Goal: Information Seeking & Learning: Learn about a topic

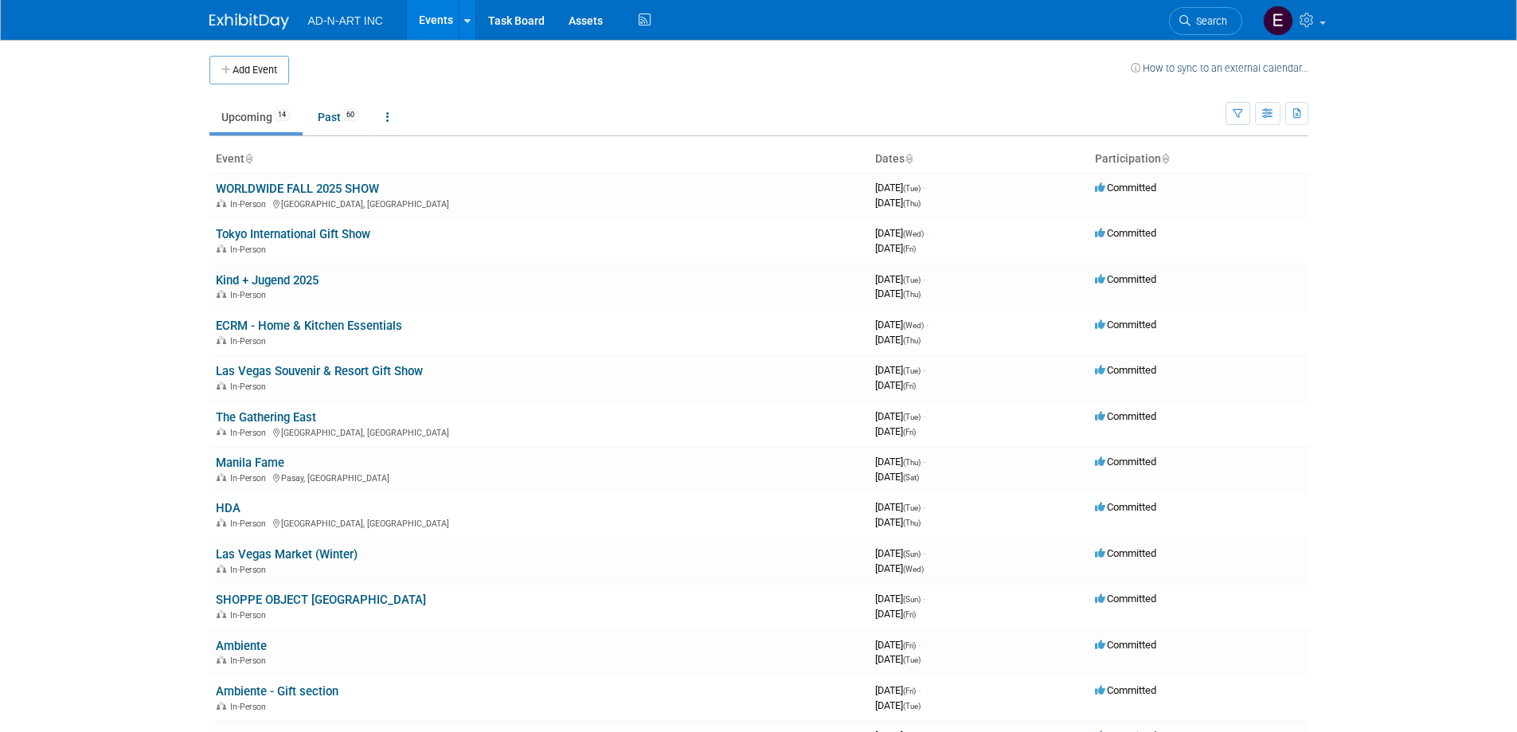
click at [94, 389] on body "AD-N-ART INC Events Add Event Bulk Upload Events Shareable Event Boards Recentl…" at bounding box center [758, 366] width 1517 height 732
click at [302, 239] on link "Tokyo International Gift Show" at bounding box center [293, 234] width 154 height 14
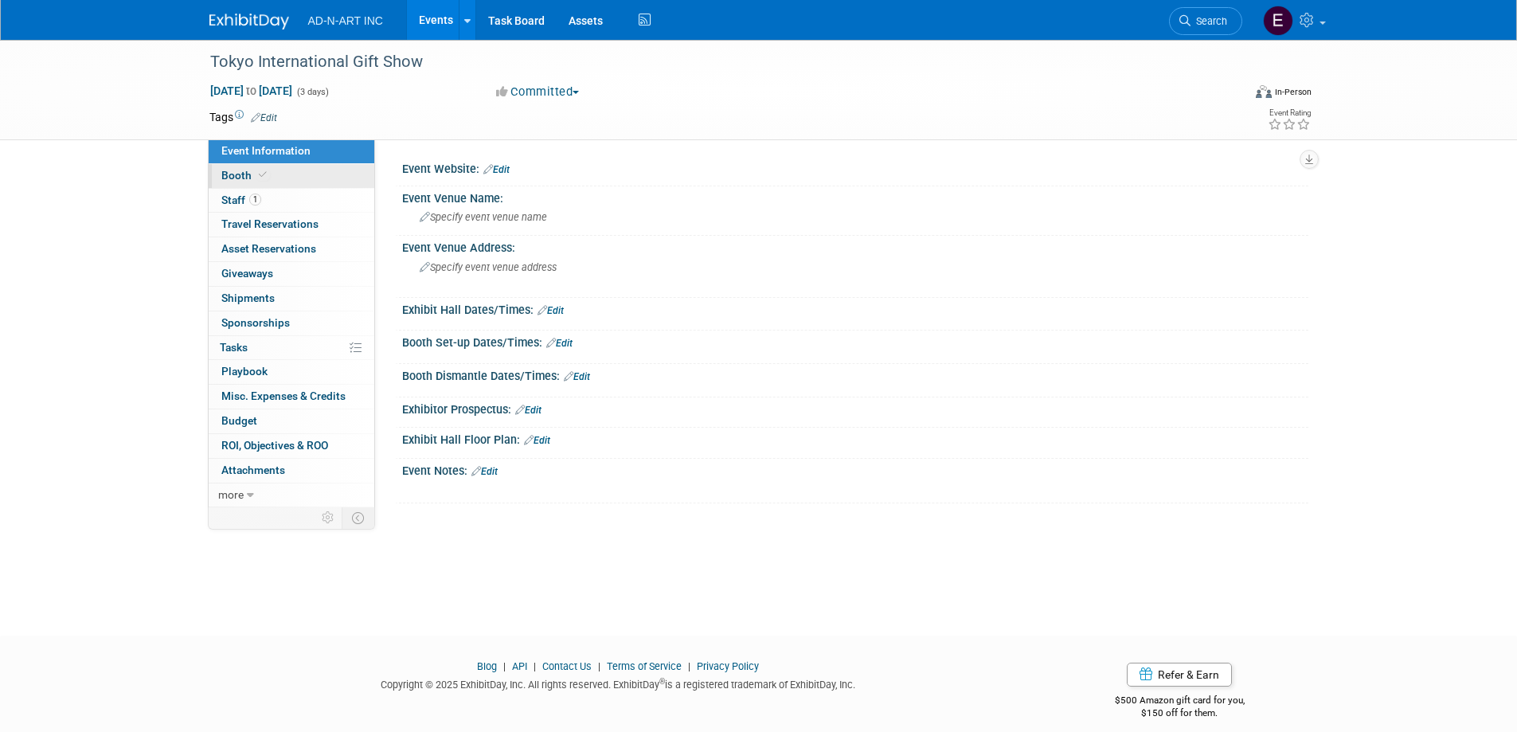
click at [241, 177] on span "Booth" at bounding box center [245, 175] width 49 height 13
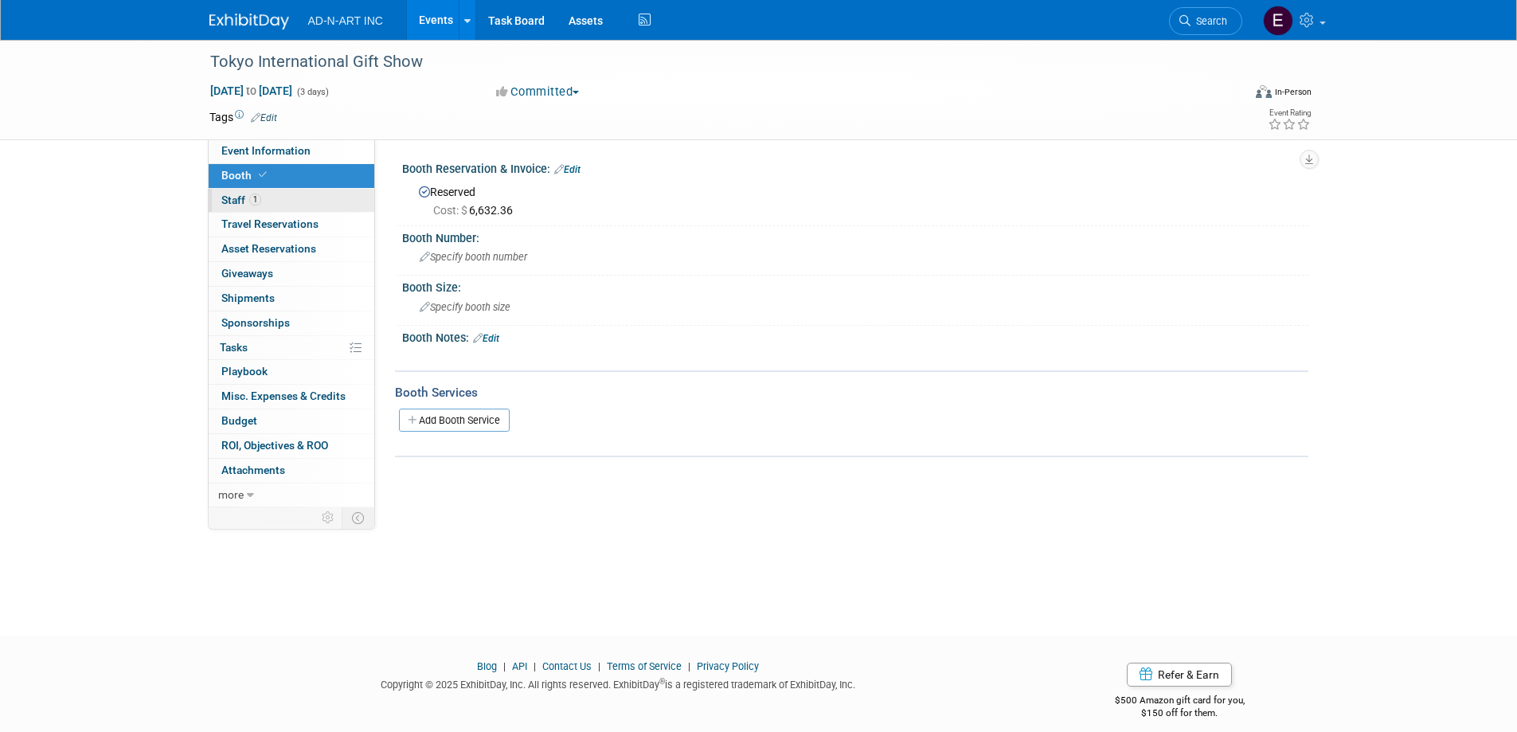
click at [234, 196] on span "Staff 1" at bounding box center [241, 199] width 40 height 13
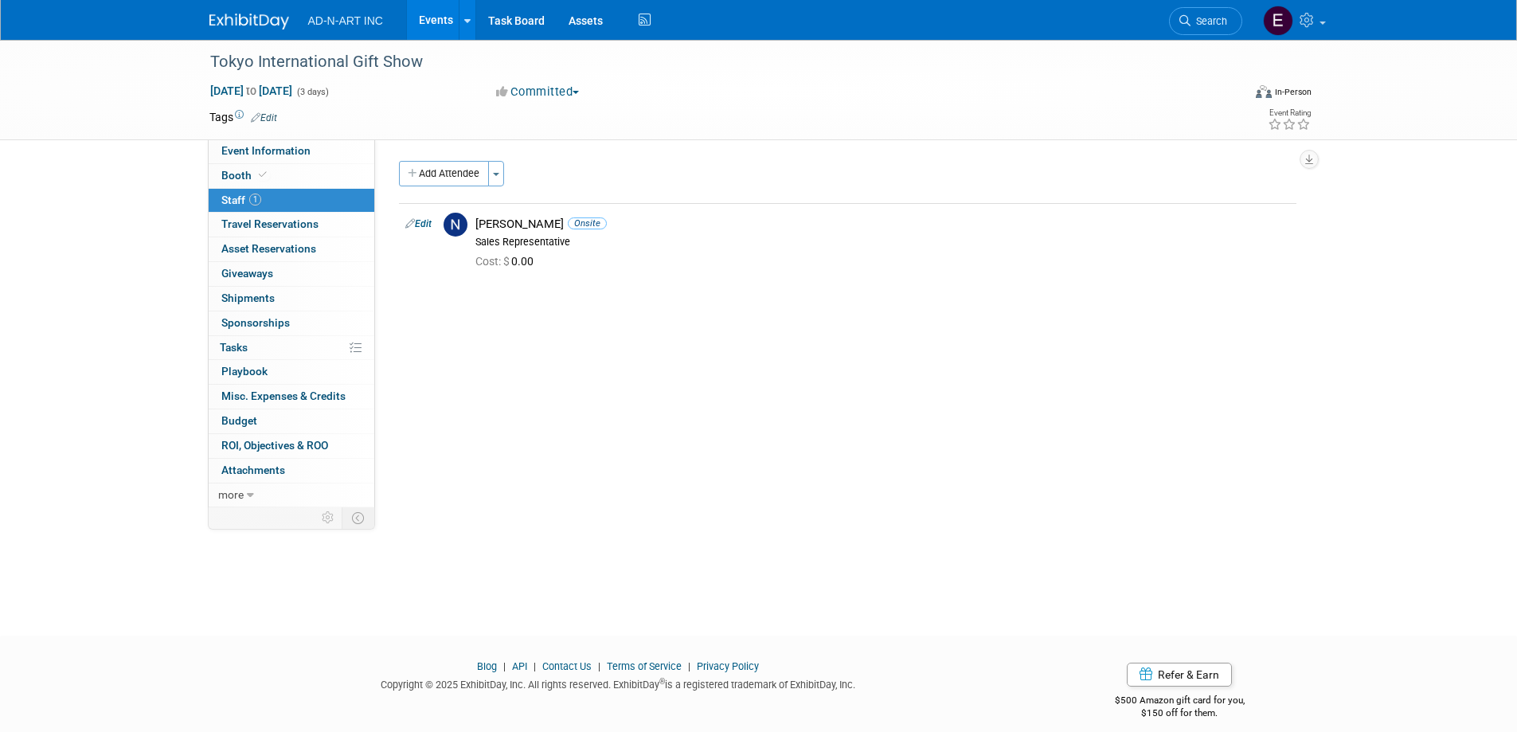
click at [248, 18] on img at bounding box center [249, 22] width 80 height 16
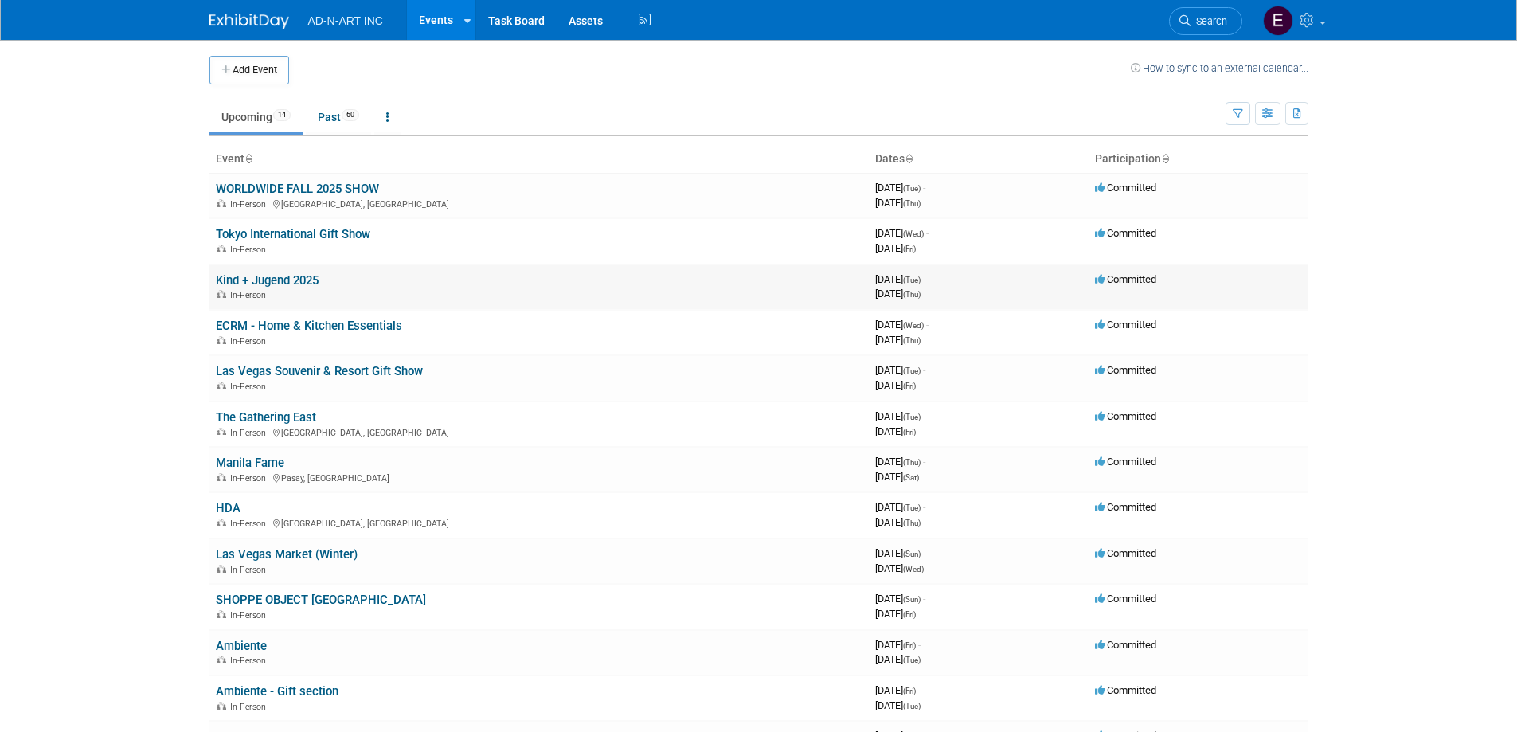
click at [292, 287] on td "Kind + Jugend 2025 In-Person" at bounding box center [538, 286] width 659 height 45
click at [267, 283] on link "Kind + Jugend 2025" at bounding box center [267, 280] width 103 height 14
click at [303, 278] on link "Kind + Jugend 2025" at bounding box center [267, 280] width 103 height 14
click at [340, 327] on link "ECRM - Home & Kitchen Essentials" at bounding box center [309, 325] width 186 height 14
click at [238, 459] on link "Manila Fame" at bounding box center [250, 462] width 68 height 14
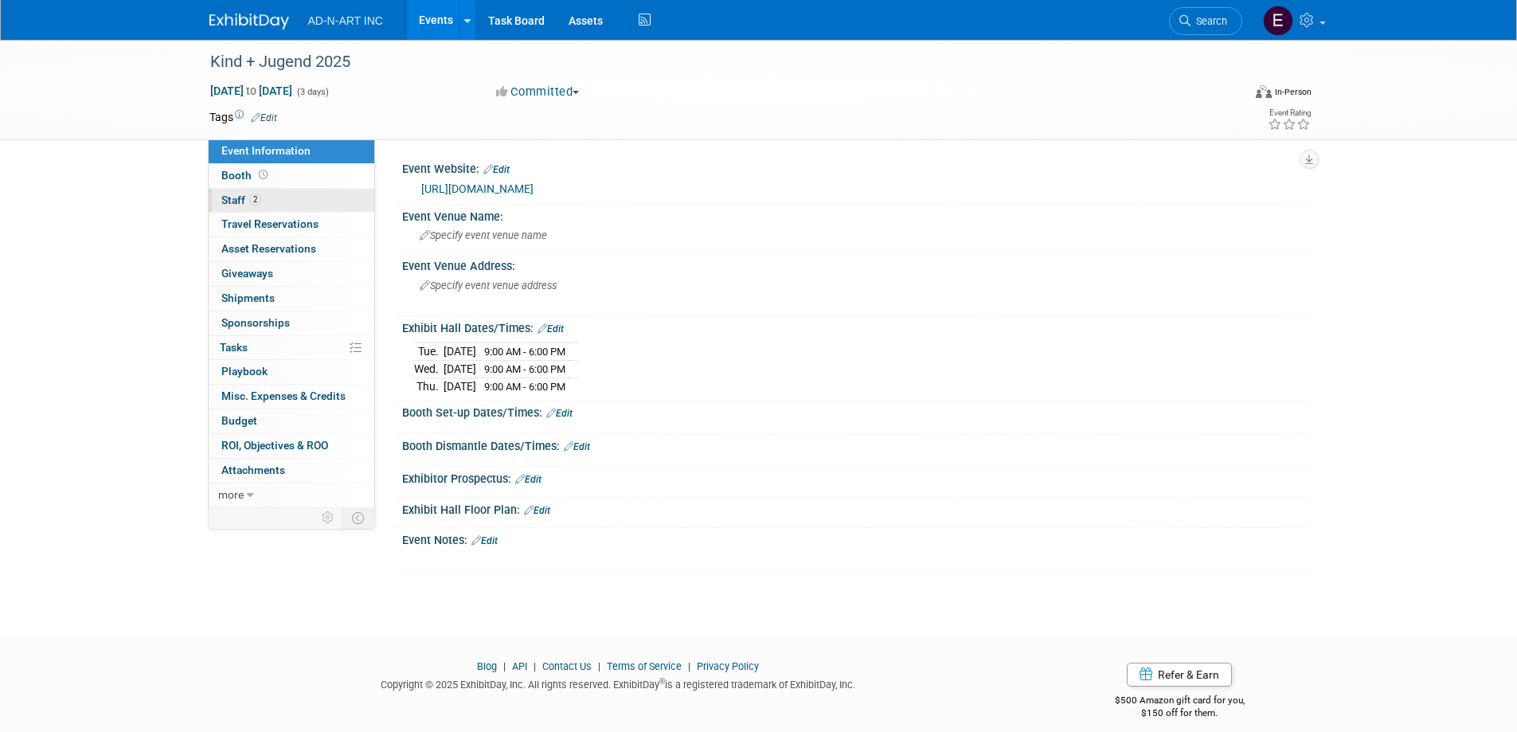
click at [232, 205] on span "Staff 2" at bounding box center [241, 199] width 40 height 13
click at [238, 174] on span "Booth" at bounding box center [245, 175] width 49 height 13
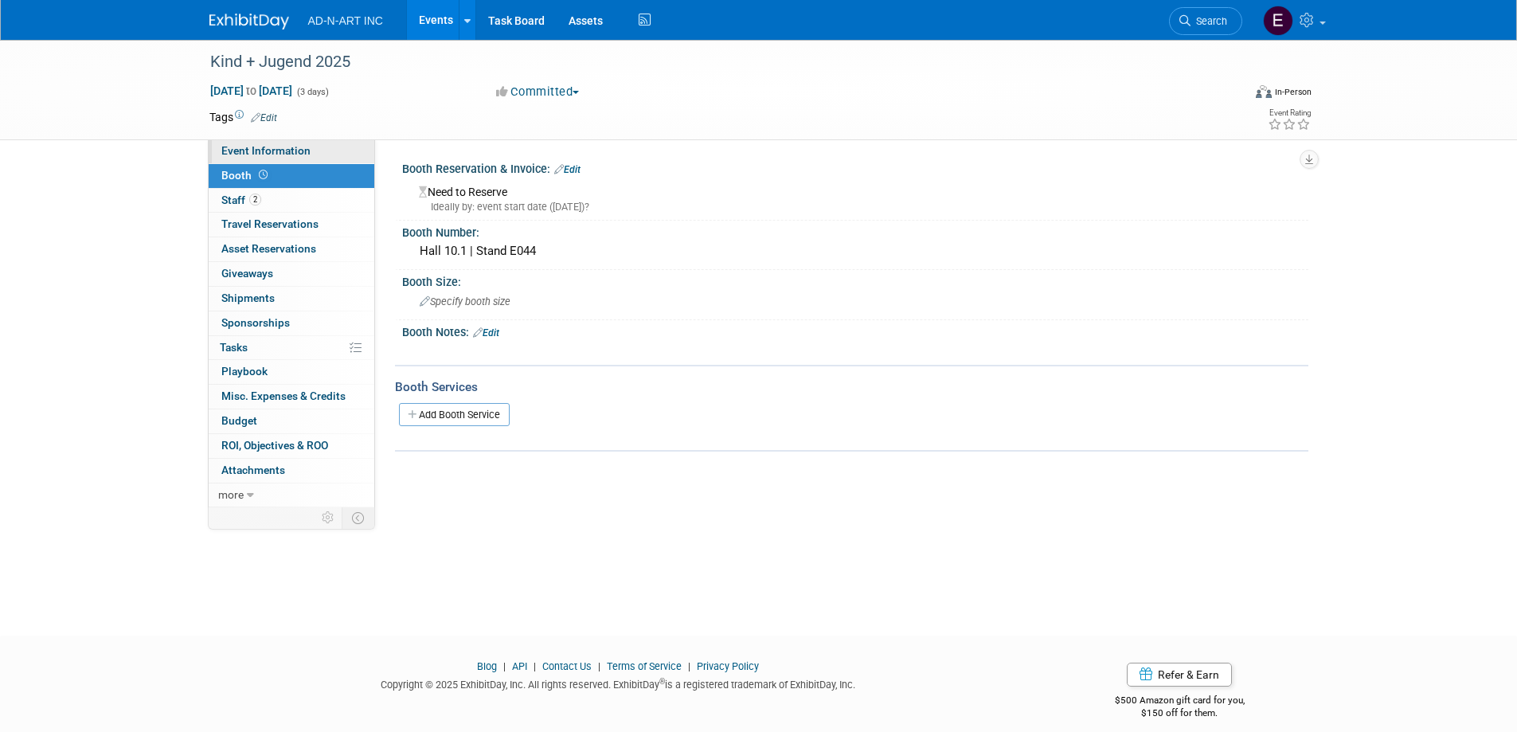
click at [238, 149] on span "Event Information" at bounding box center [265, 150] width 89 height 13
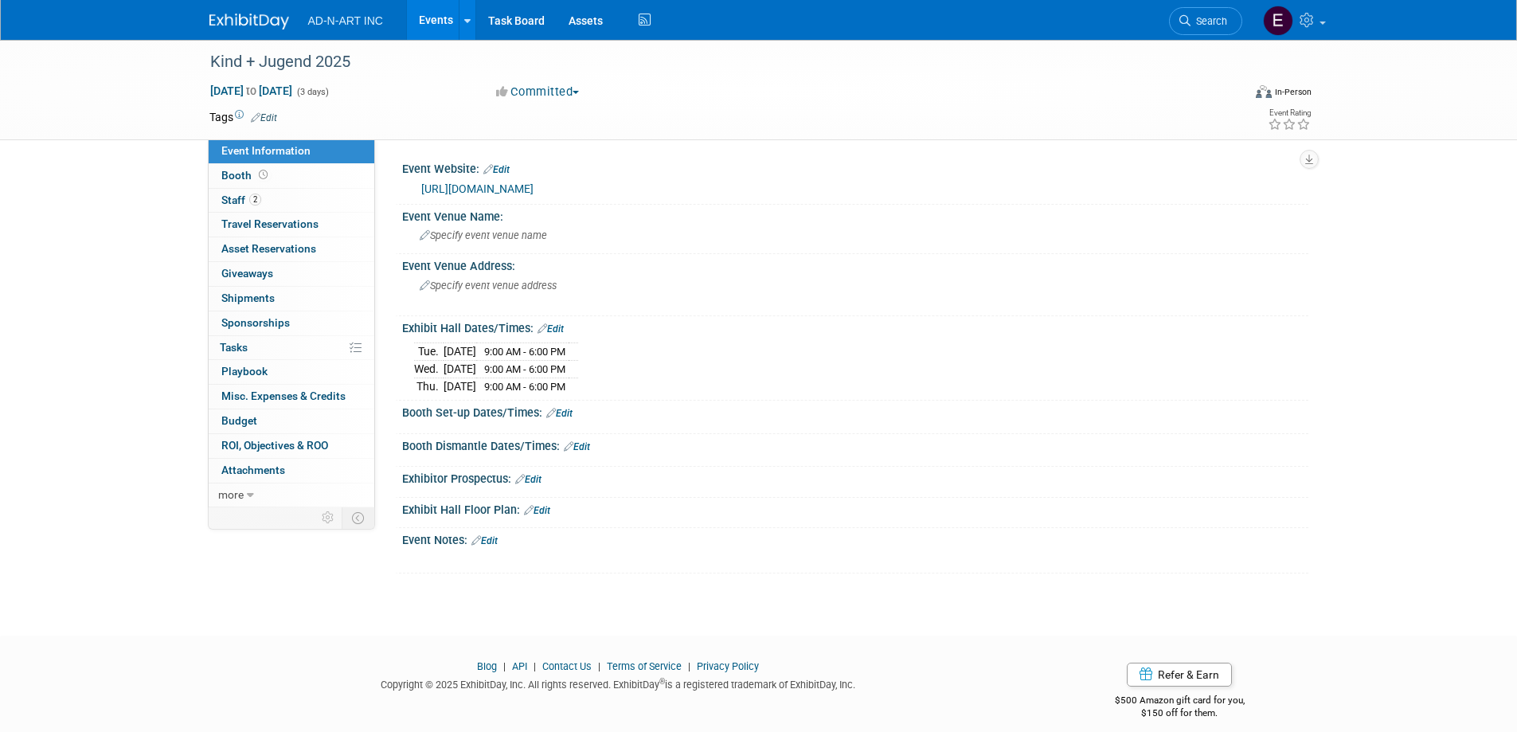
click at [533, 189] on link "https://www.kindundjugend.com/trade-fair/kind-jugend/dates-opening-hours/" at bounding box center [477, 188] width 112 height 13
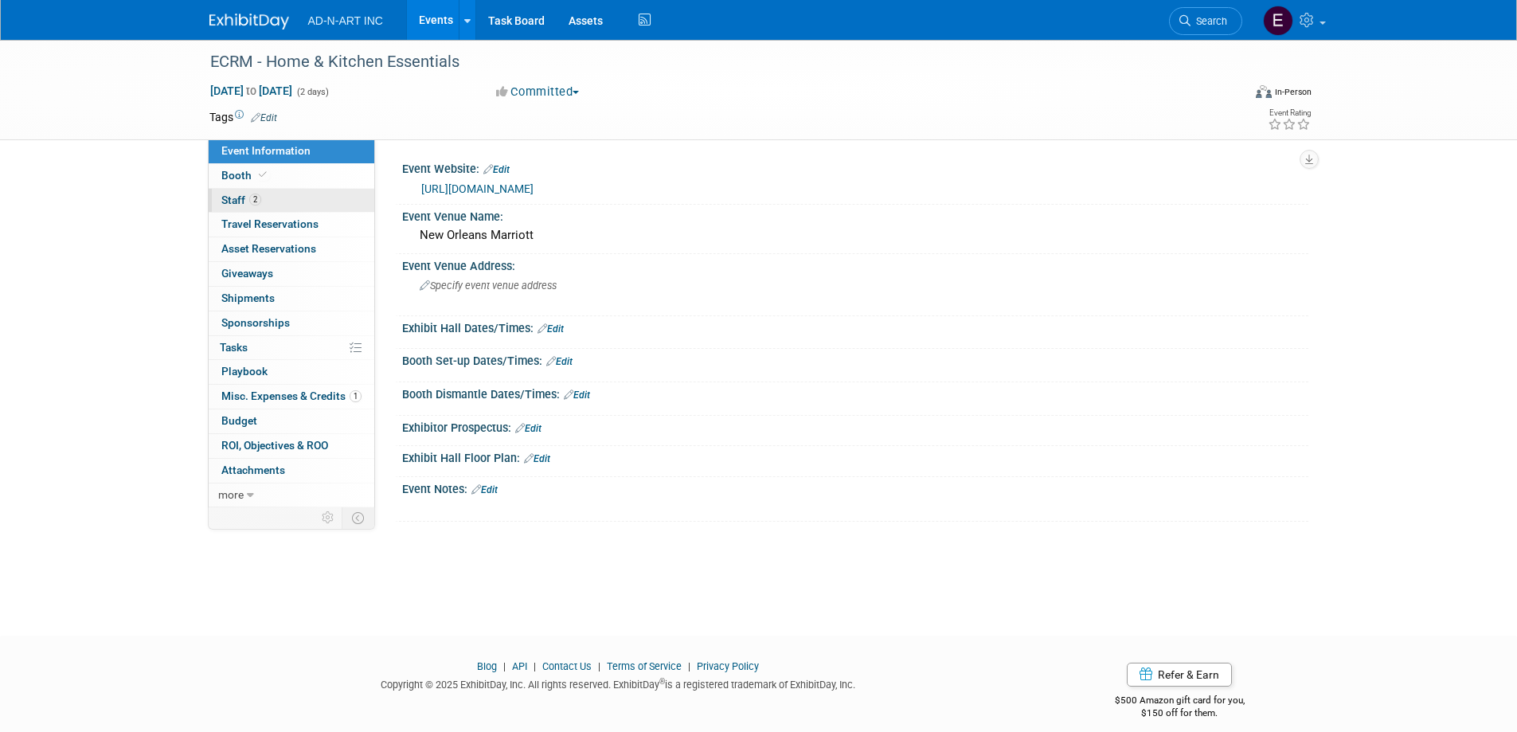
click at [234, 197] on span "Staff 2" at bounding box center [241, 199] width 40 height 13
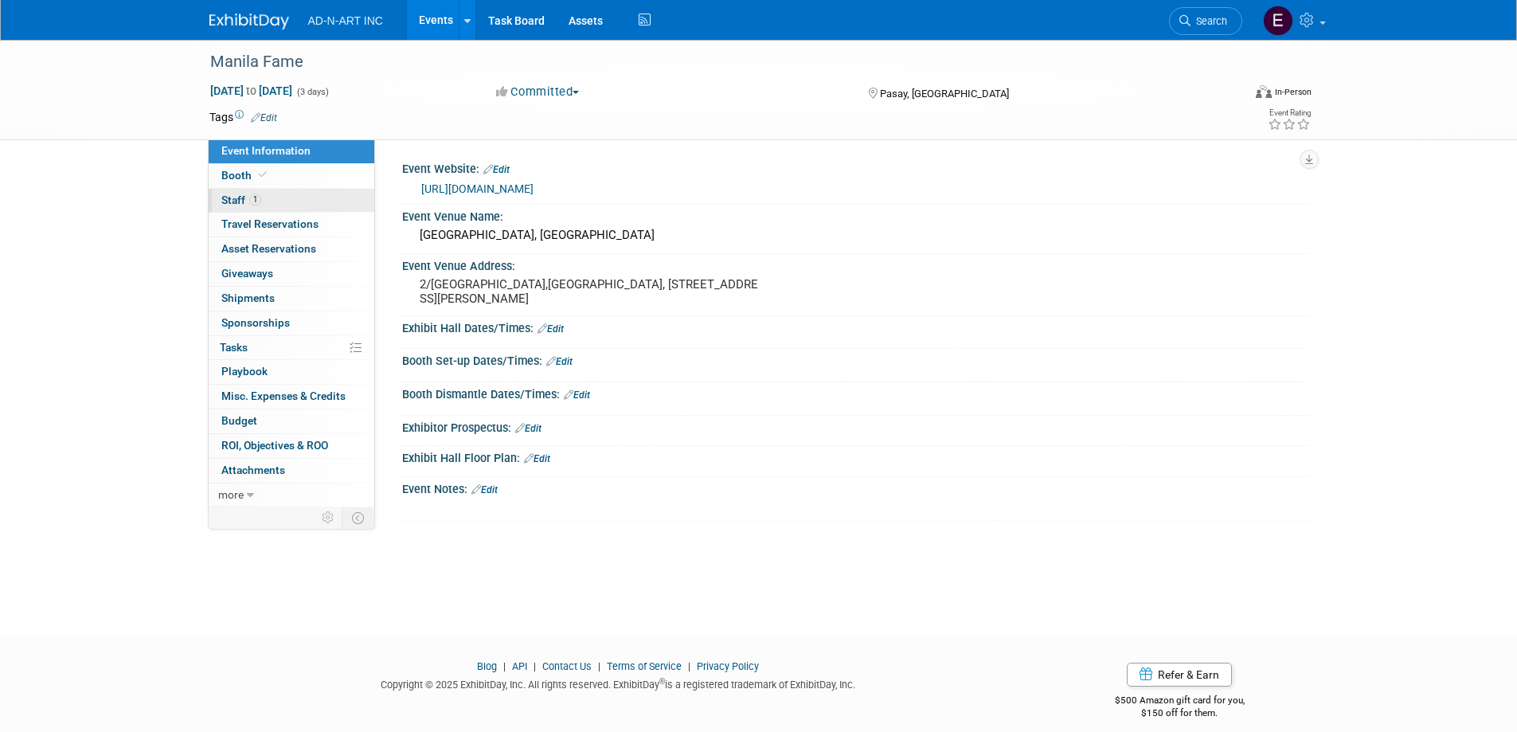
click at [231, 205] on span "Staff 1" at bounding box center [241, 199] width 40 height 13
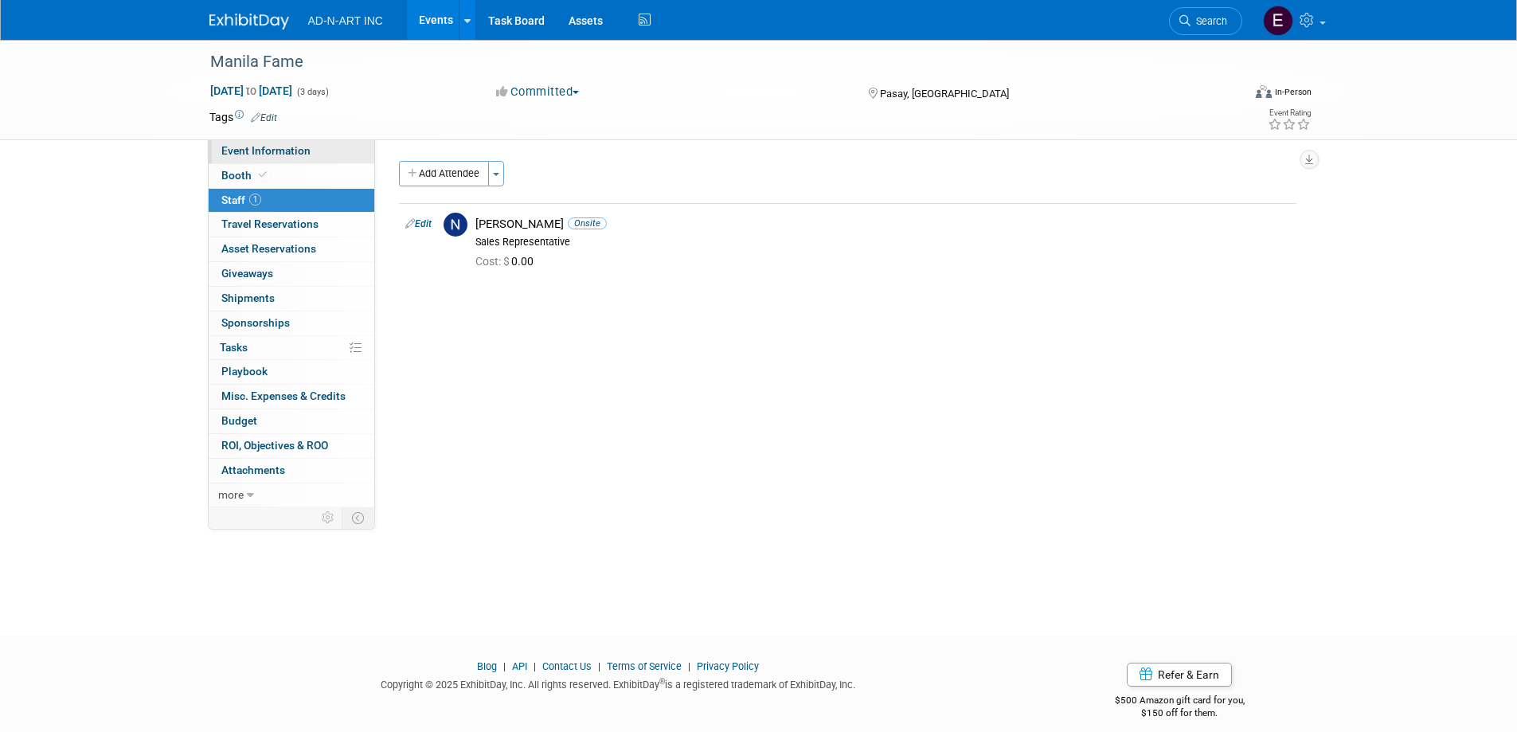
click at [253, 149] on span "Event Information" at bounding box center [265, 150] width 89 height 13
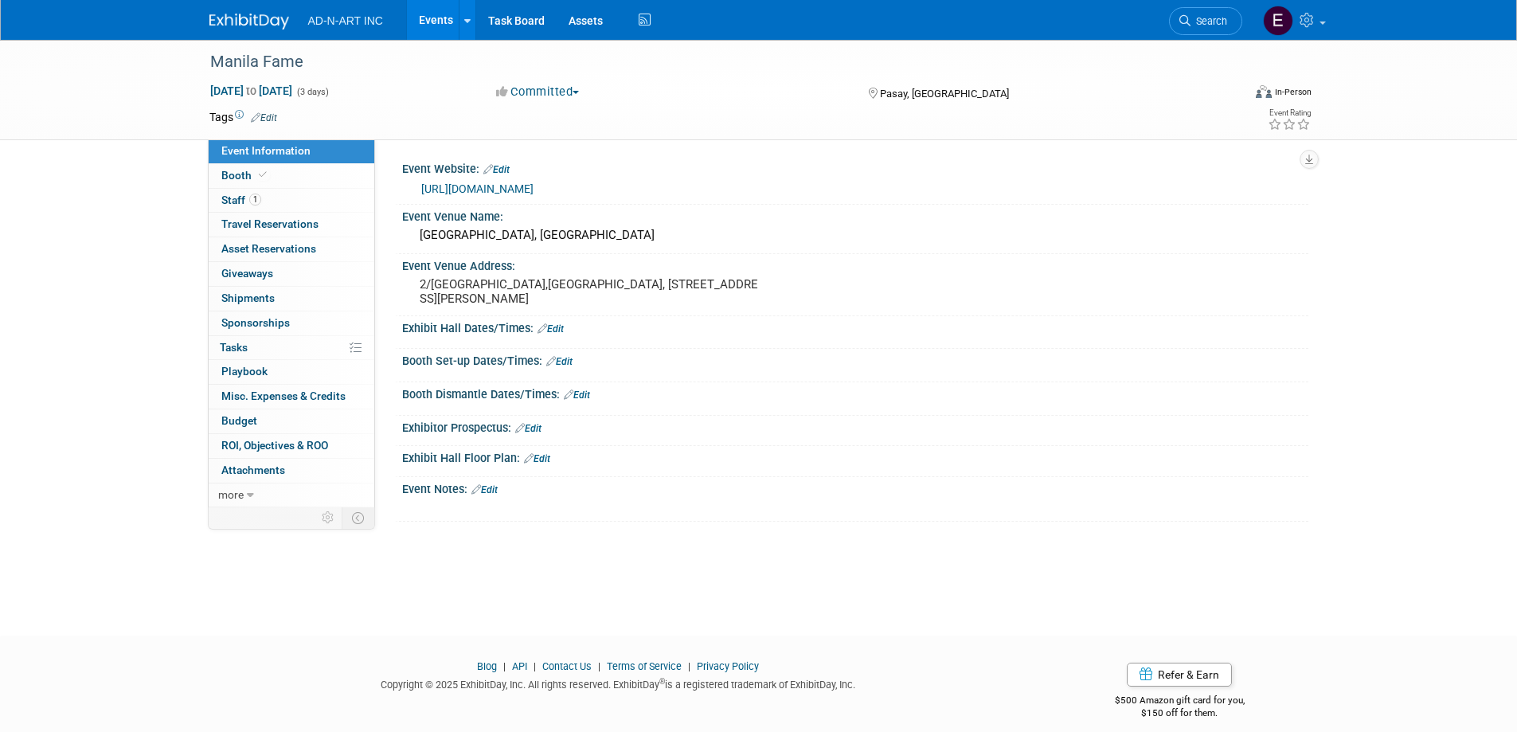
click at [478, 193] on link "http://FAMEPLUS.COM" at bounding box center [477, 188] width 112 height 13
click at [244, 15] on img at bounding box center [249, 22] width 80 height 16
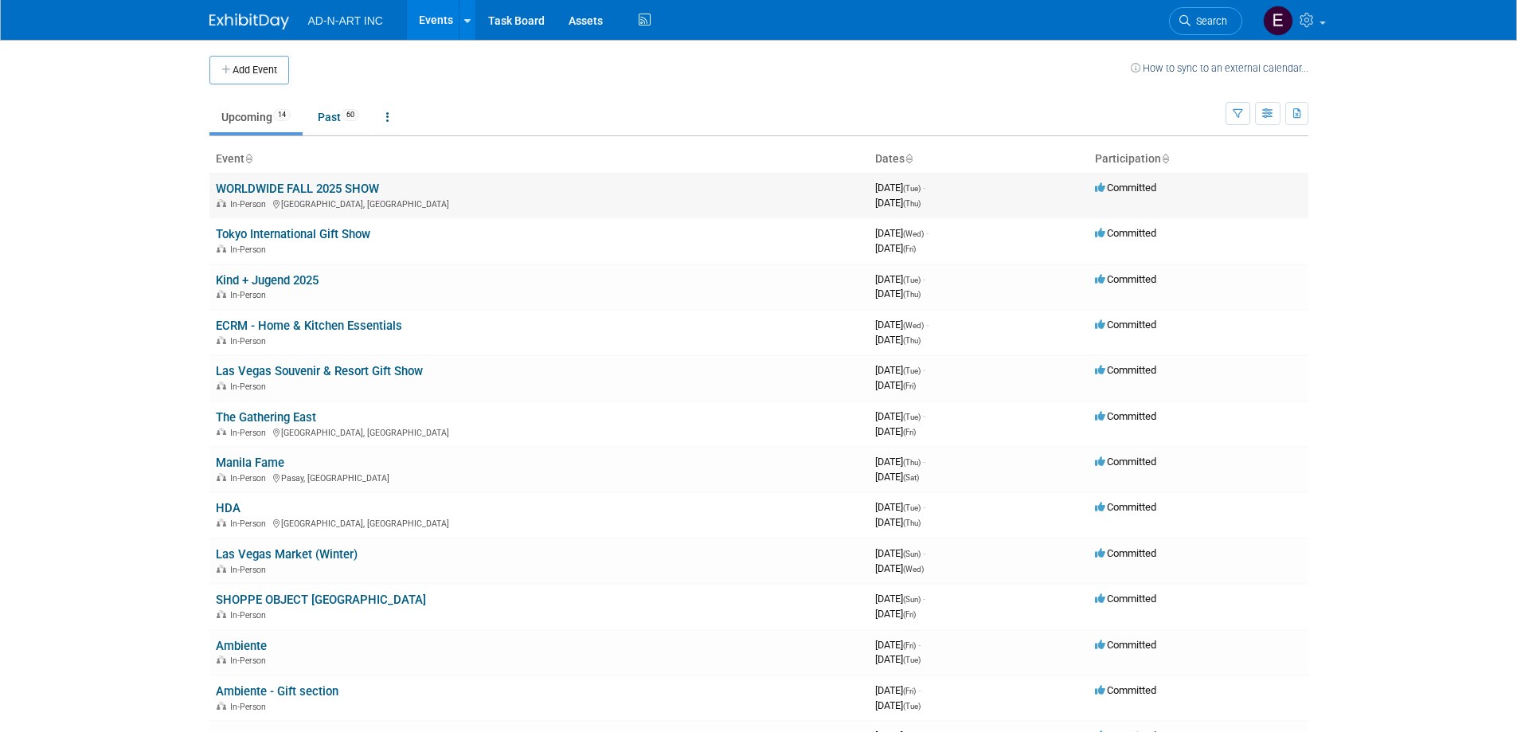
click at [285, 189] on link "WORLDWIDE FALL 2025 SHOW" at bounding box center [297, 189] width 163 height 14
click at [1327, 407] on body "AD-N-ART INC Events Add Event Bulk Upload Events Shareable Event Boards Recentl…" at bounding box center [758, 366] width 1517 height 732
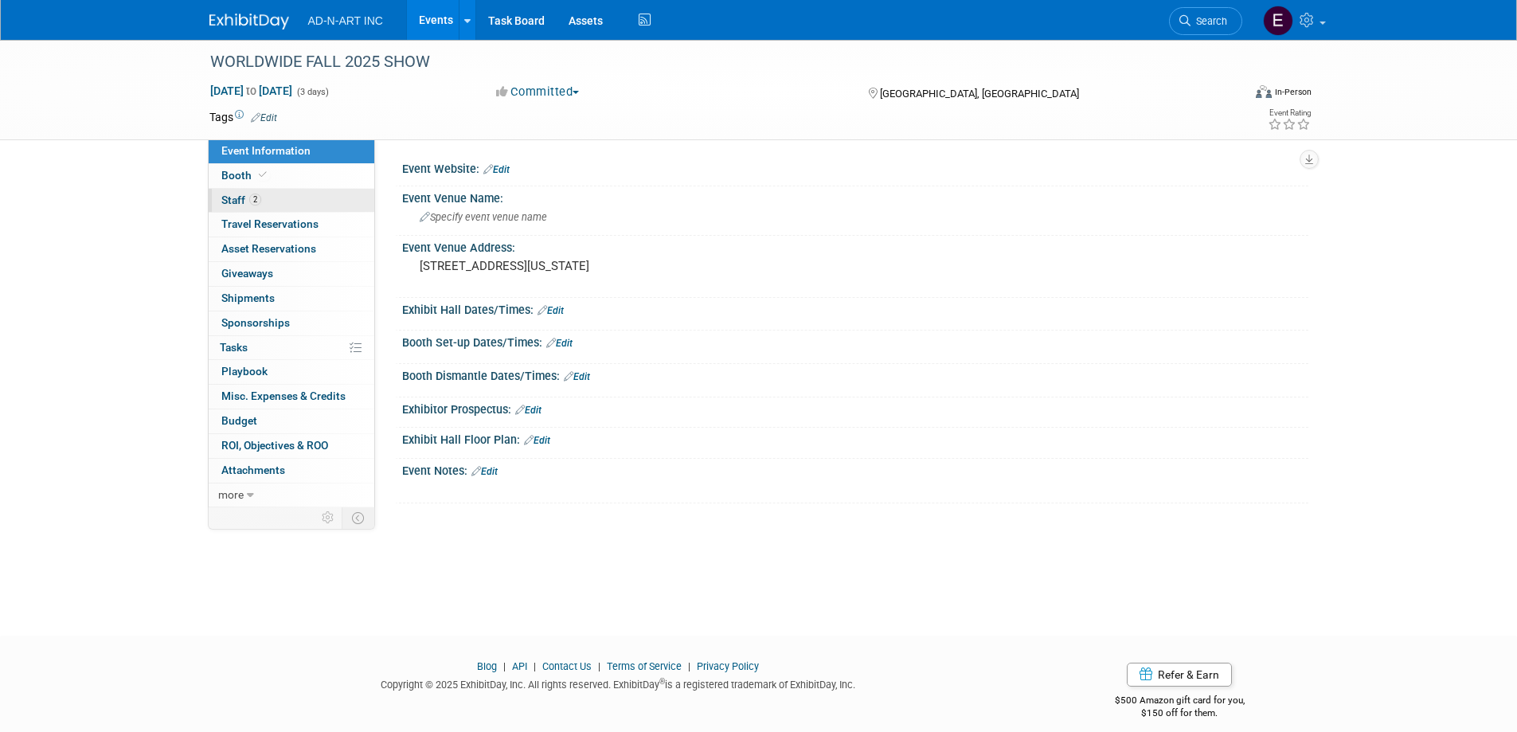
click at [248, 201] on span "Staff 2" at bounding box center [241, 199] width 40 height 13
